Goal: Transaction & Acquisition: Book appointment/travel/reservation

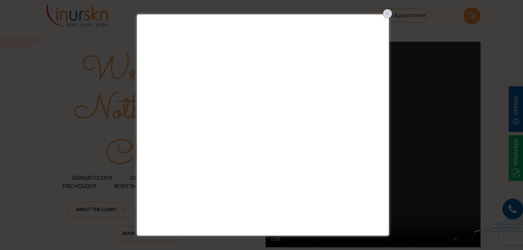
click at [389, 16] on div at bounding box center [387, 13] width 11 height 11
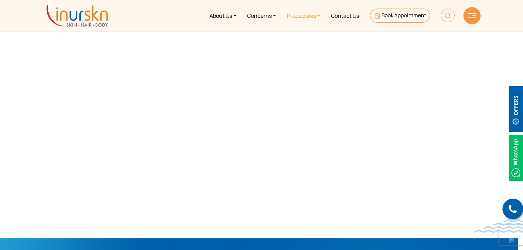
scroll to position [14, 5]
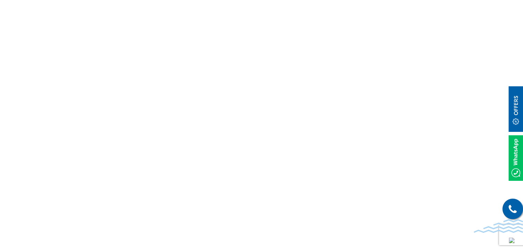
scroll to position [0, 5]
